Goal: Information Seeking & Learning: Check status

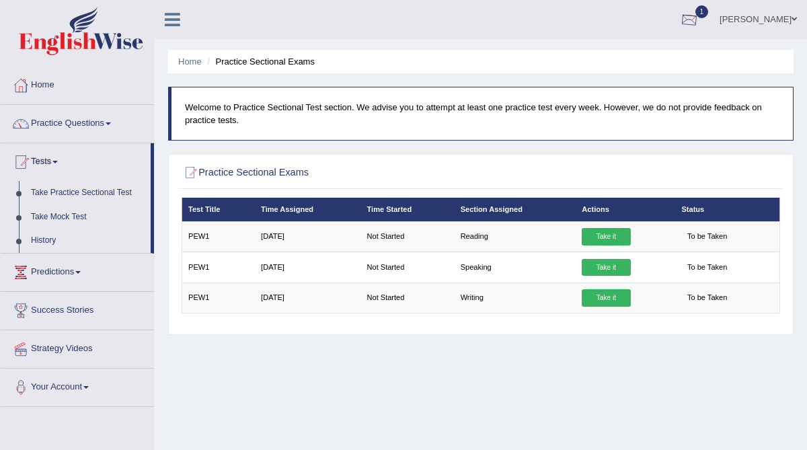
click at [699, 20] on div at bounding box center [689, 20] width 20 height 20
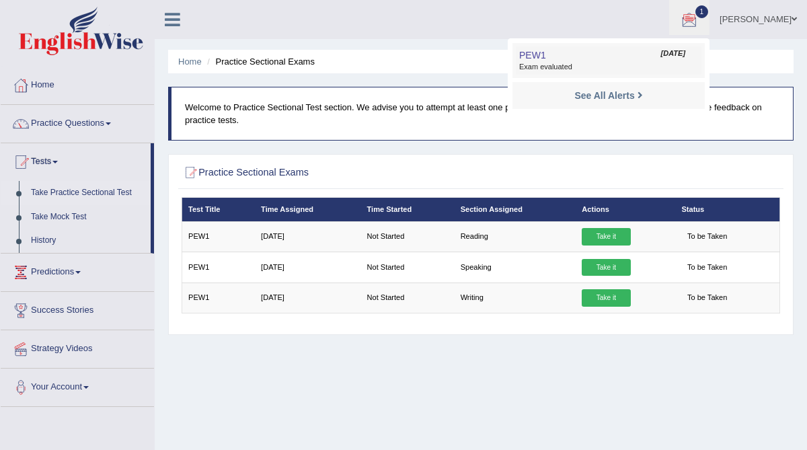
click at [573, 65] on span "Exam evaluated" at bounding box center [608, 67] width 179 height 11
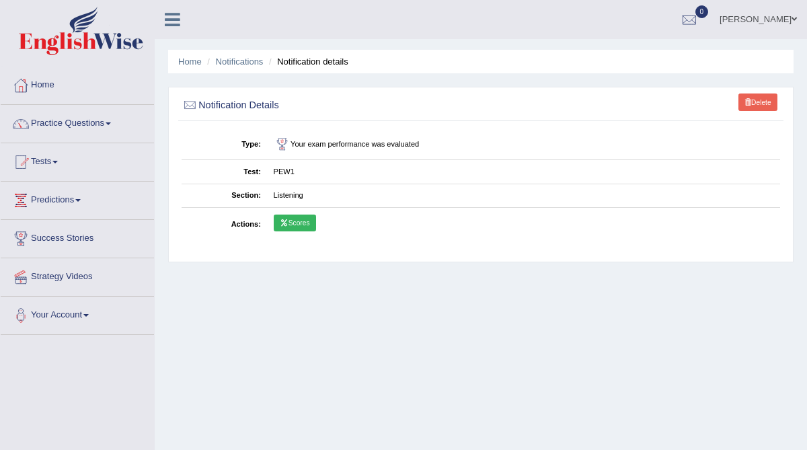
click at [285, 219] on icon at bounding box center [284, 222] width 9 height 7
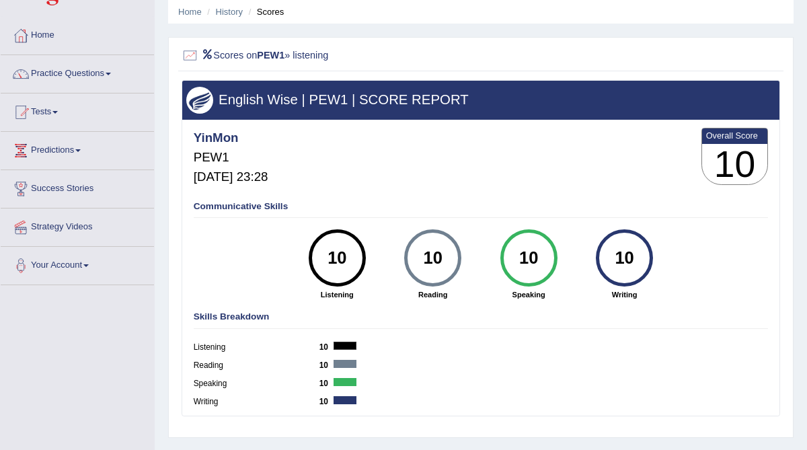
scroll to position [51, 0]
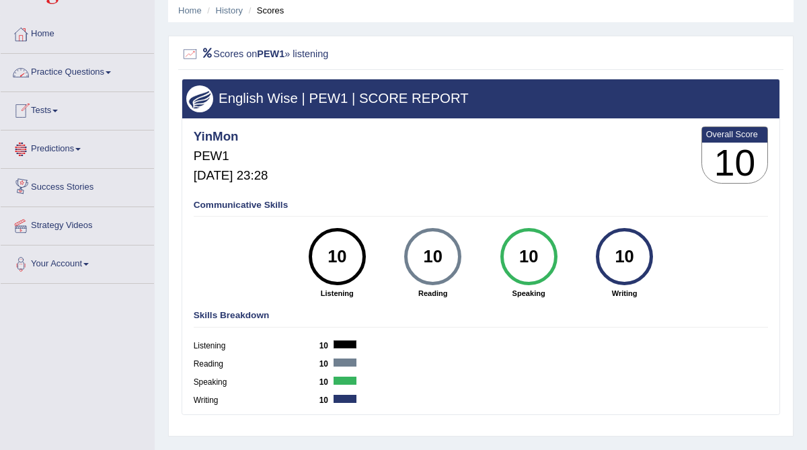
click at [63, 71] on link "Practice Questions" at bounding box center [77, 71] width 153 height 34
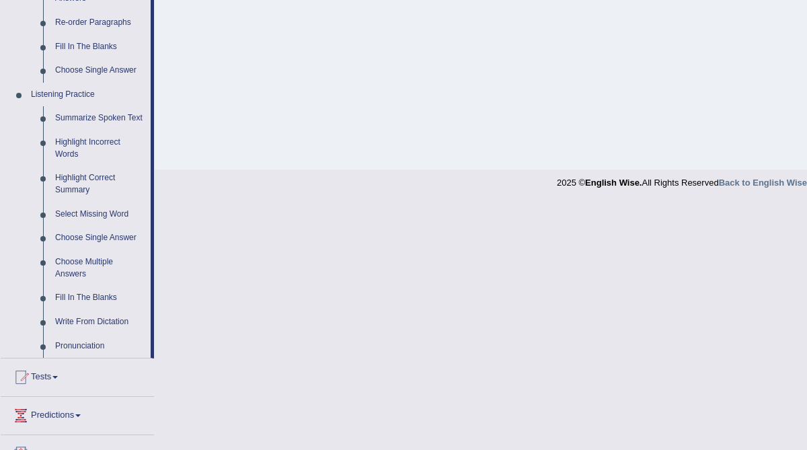
scroll to position [616, 0]
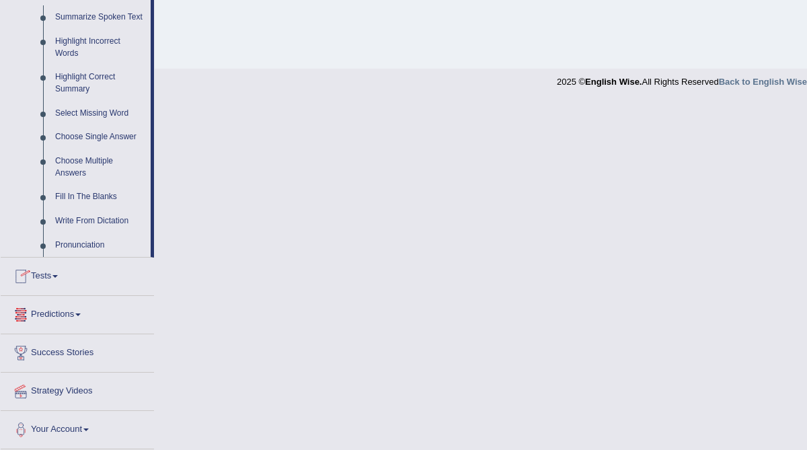
click at [42, 272] on link "Tests" at bounding box center [77, 274] width 153 height 34
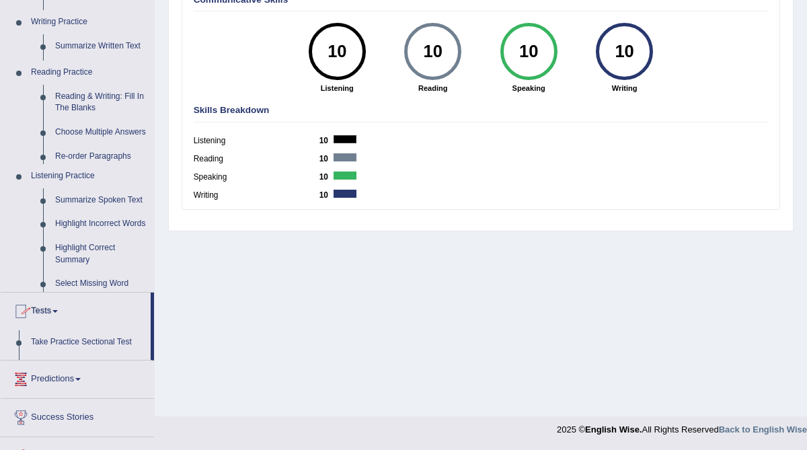
scroll to position [153, 0]
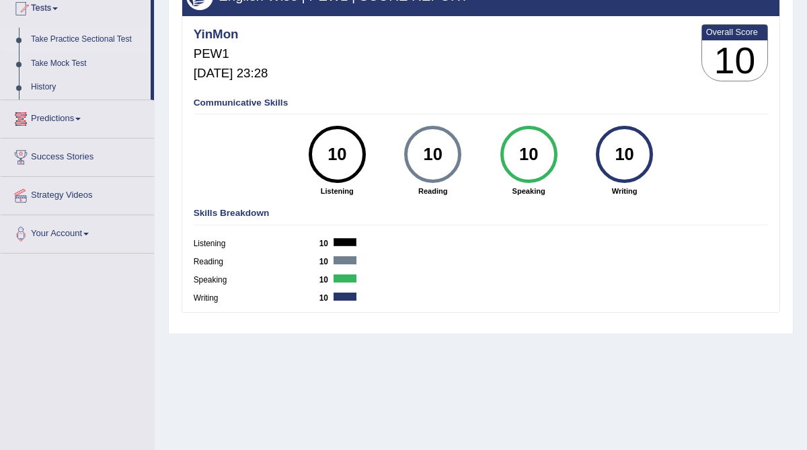
click at [79, 37] on link "Take Practice Sectional Test" at bounding box center [88, 40] width 126 height 24
